Goal: Task Accomplishment & Management: Use online tool/utility

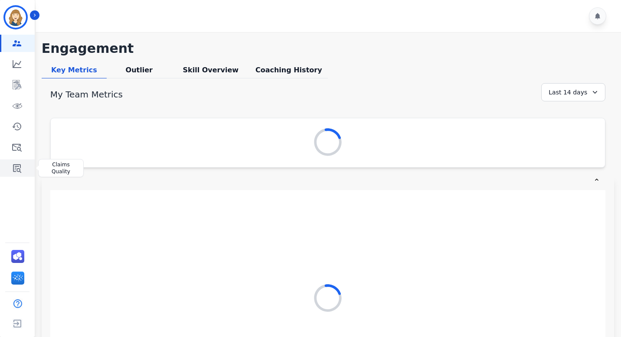
click at [18, 170] on icon "Sidebar" at bounding box center [17, 168] width 10 height 10
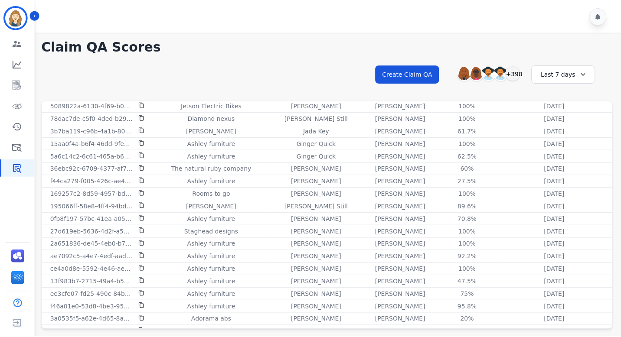
scroll to position [200, 0]
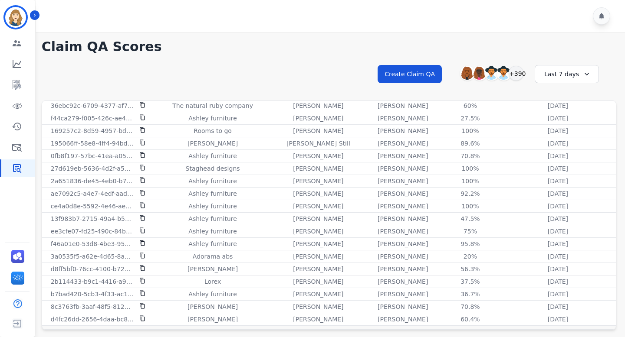
click at [584, 69] on div "Last 7 days" at bounding box center [566, 74] width 64 height 18
click at [566, 168] on li "Last 12 months" at bounding box center [571, 172] width 43 height 17
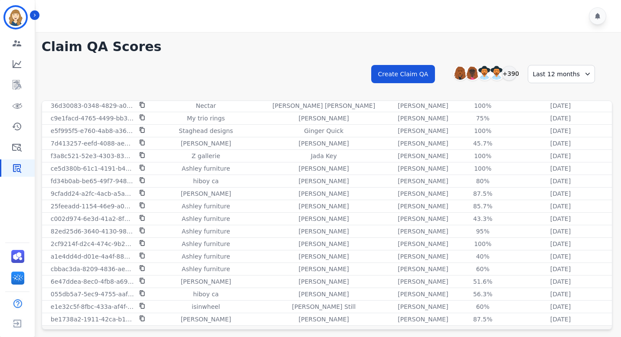
scroll to position [23, 0]
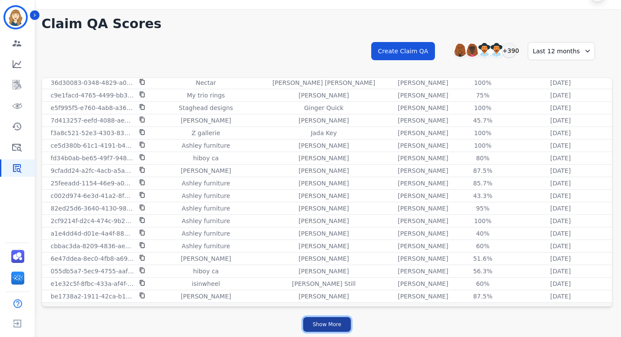
click at [335, 324] on button "Show More" at bounding box center [327, 324] width 48 height 15
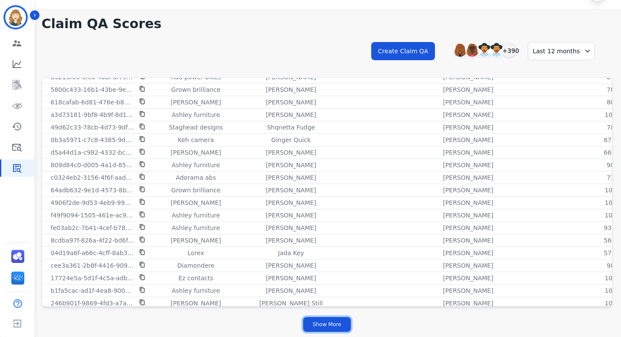
scroll to position [2304, 0]
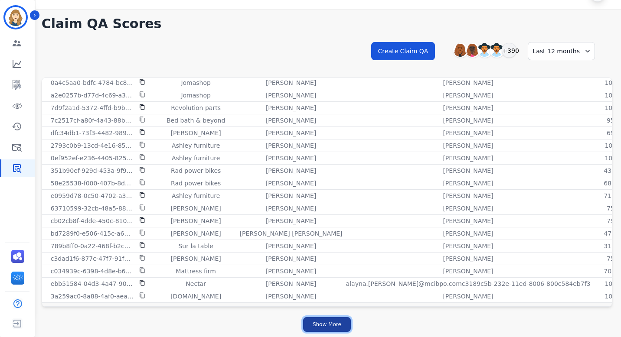
click at [324, 324] on button "Show More" at bounding box center [327, 324] width 48 height 15
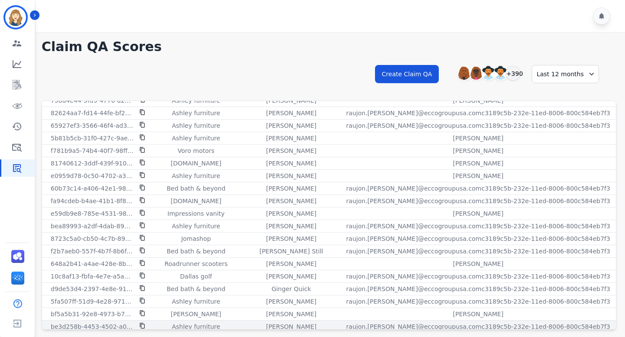
scroll to position [2812, 0]
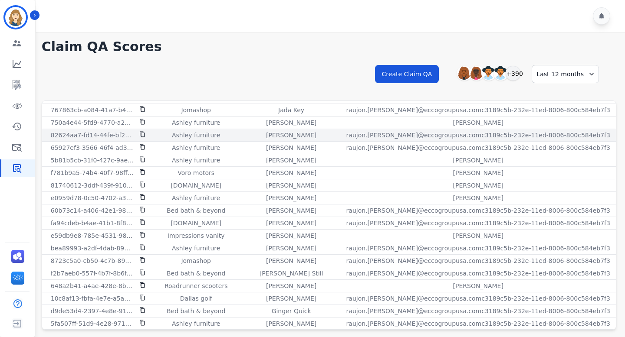
click at [140, 136] on icon at bounding box center [142, 134] width 6 height 6
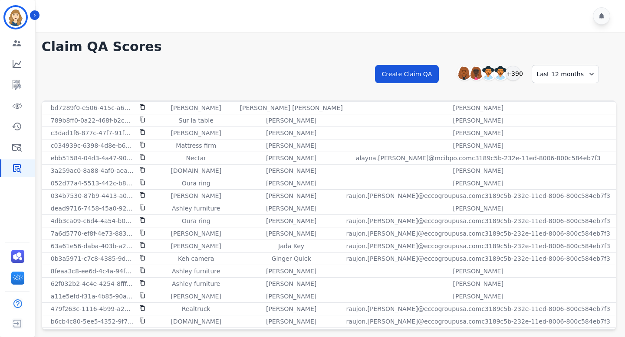
scroll to position [2451, 0]
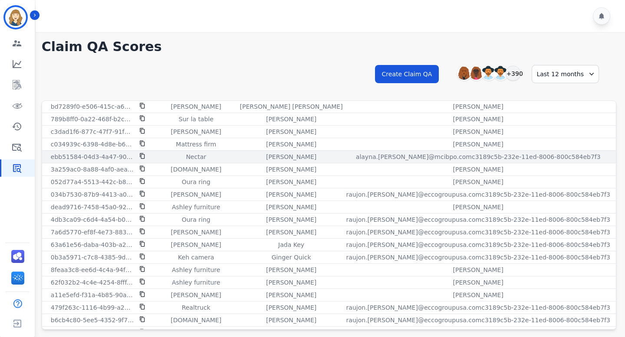
click at [141, 155] on icon at bounding box center [142, 156] width 6 height 6
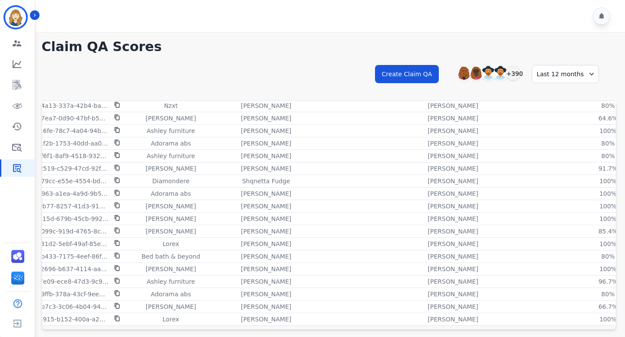
scroll to position [3172, 25]
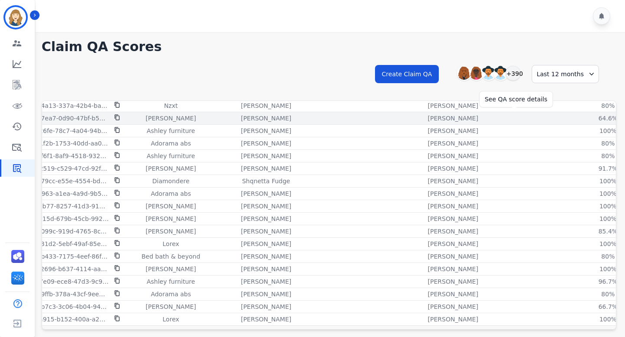
click at [588, 116] on div "64.6%" at bounding box center [607, 118] width 39 height 9
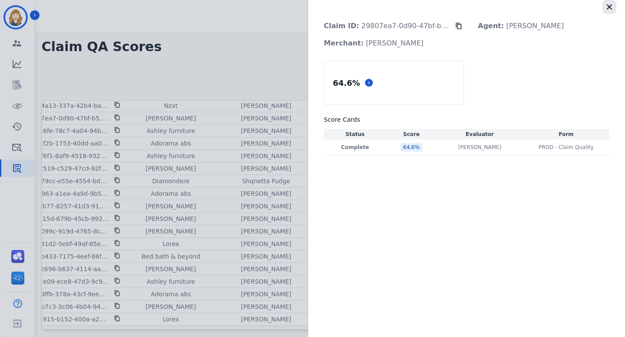
click at [608, 10] on icon "button" at bounding box center [609, 7] width 9 height 9
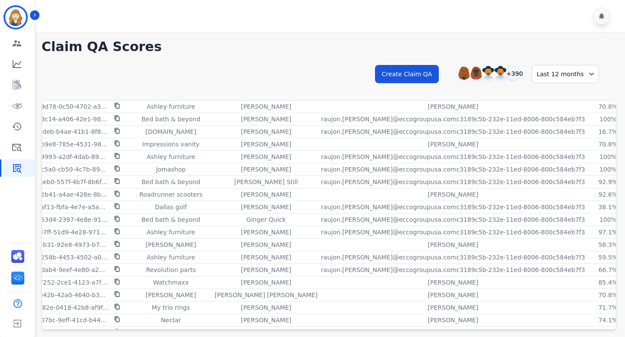
scroll to position [2901, 25]
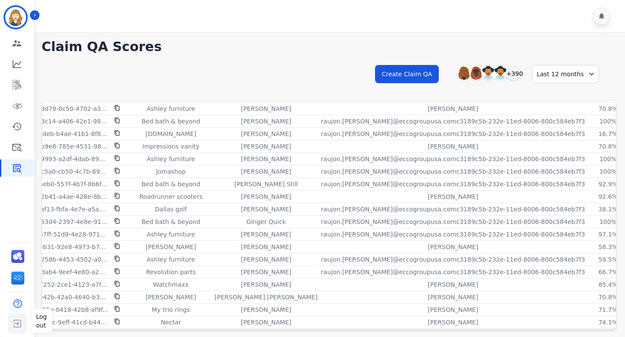
click at [18, 326] on img "Sidebar" at bounding box center [18, 324] width 16 height 16
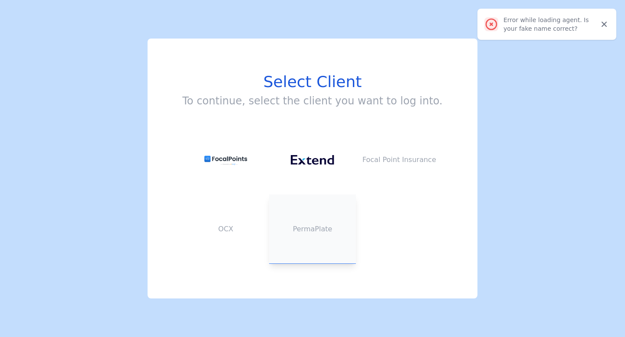
click at [317, 220] on button "PermaPlate" at bounding box center [312, 229] width 87 height 69
